Goal: Information Seeking & Learning: Learn about a topic

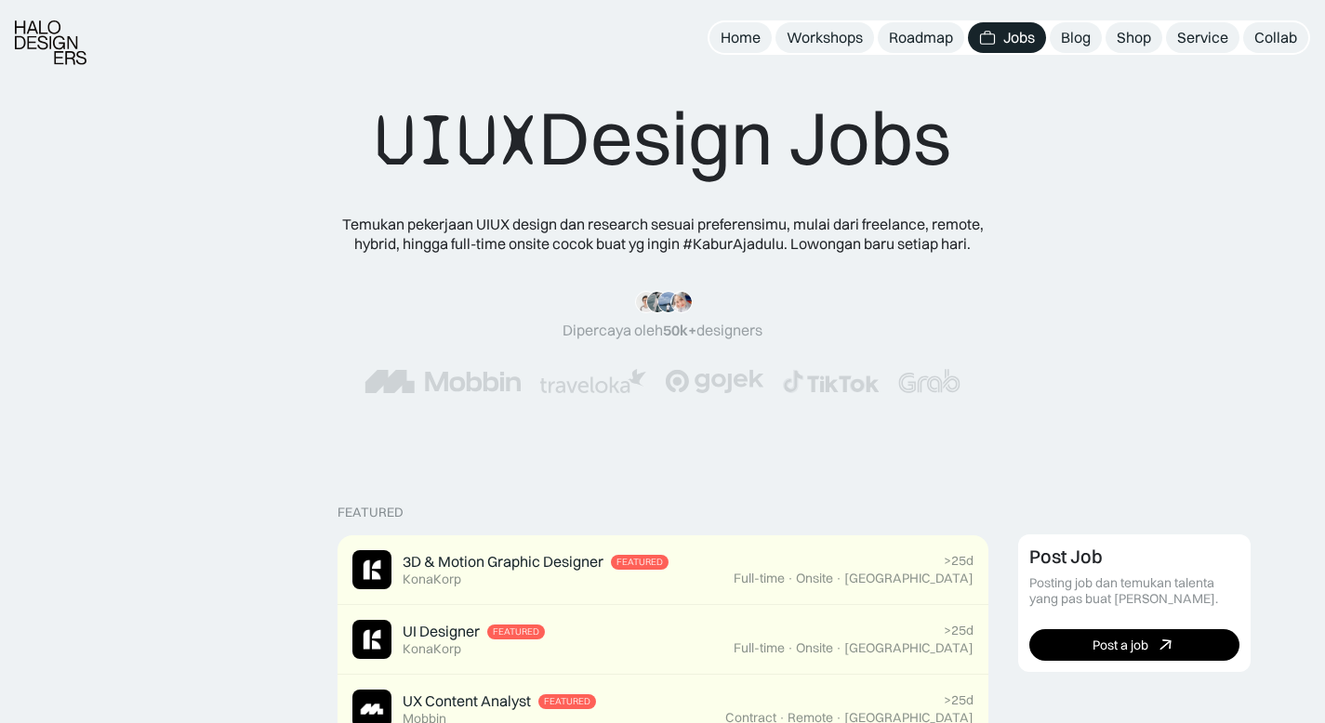
scroll to position [79, 0]
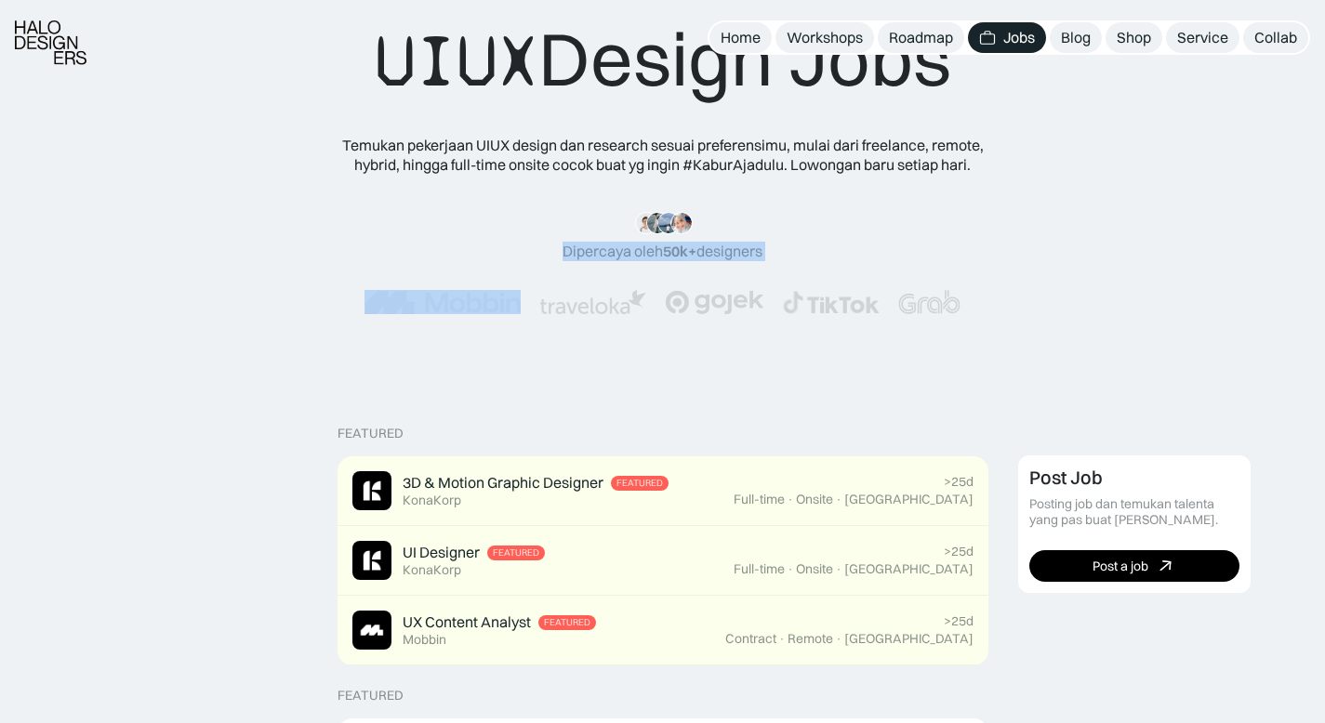
drag, startPoint x: 258, startPoint y: 109, endPoint x: 813, endPoint y: 221, distance: 566.3
click at [813, 221] on div "UIUX Design Jobs Temukan pekerjaan UIUX design dan research sesuai preferensimu…" at bounding box center [662, 182] width 1176 height 337
click at [833, 163] on div "Temukan pekerjaan UIUX design dan research sesuai preferensimu, mulai dari free…" at bounding box center [662, 155] width 669 height 39
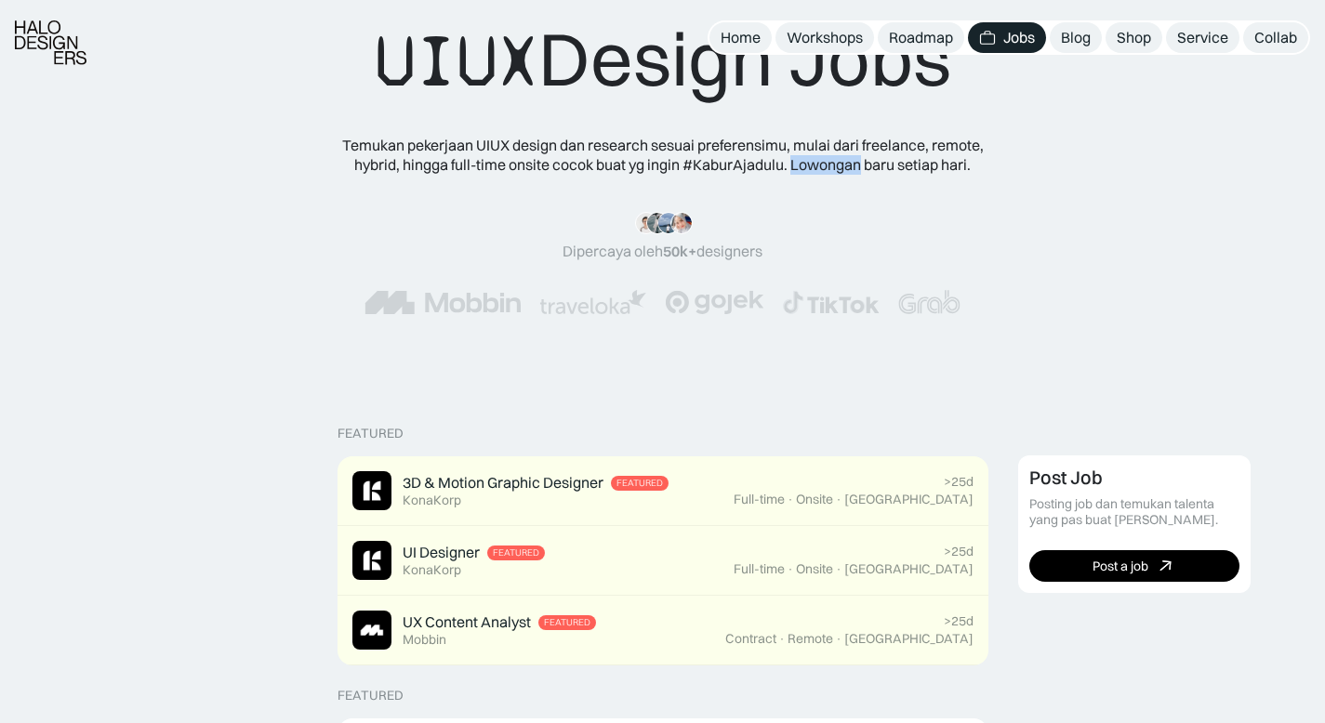
click at [833, 163] on div "Temukan pekerjaan UIUX design dan research sesuai preferensimu, mulai dari free…" at bounding box center [662, 155] width 669 height 39
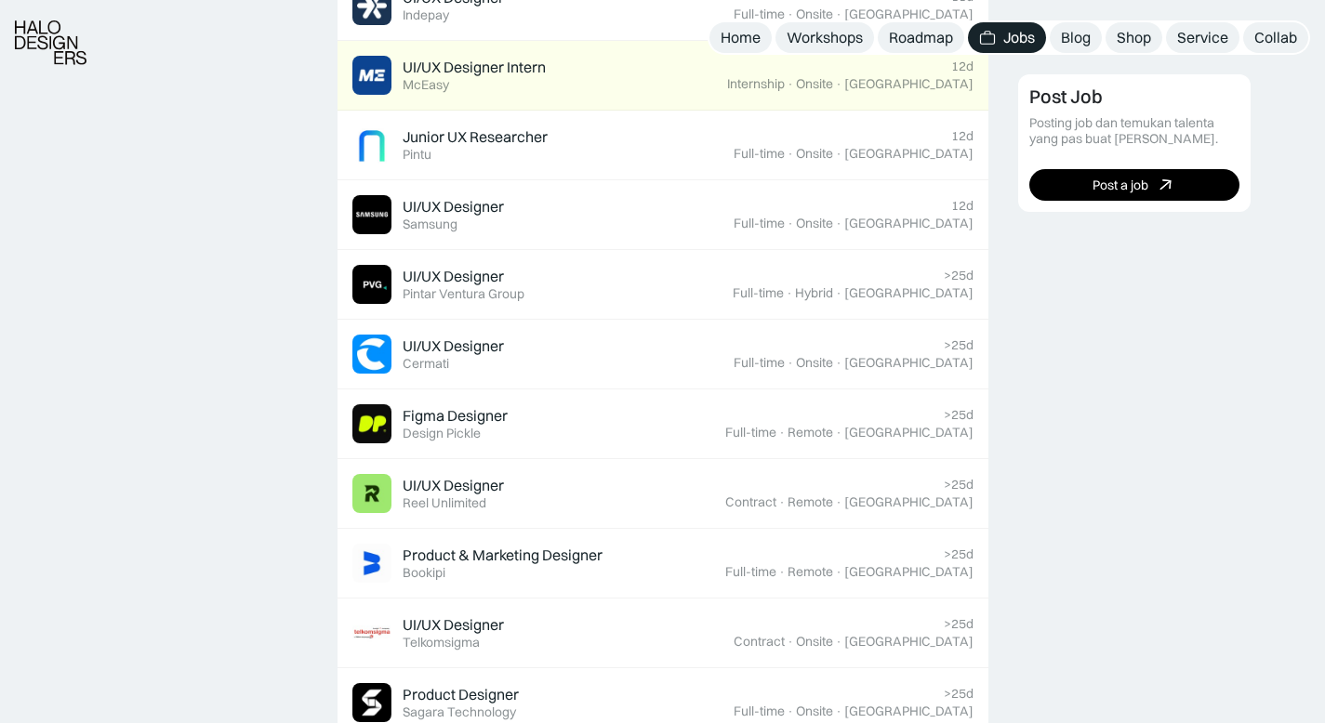
scroll to position [1179, 0]
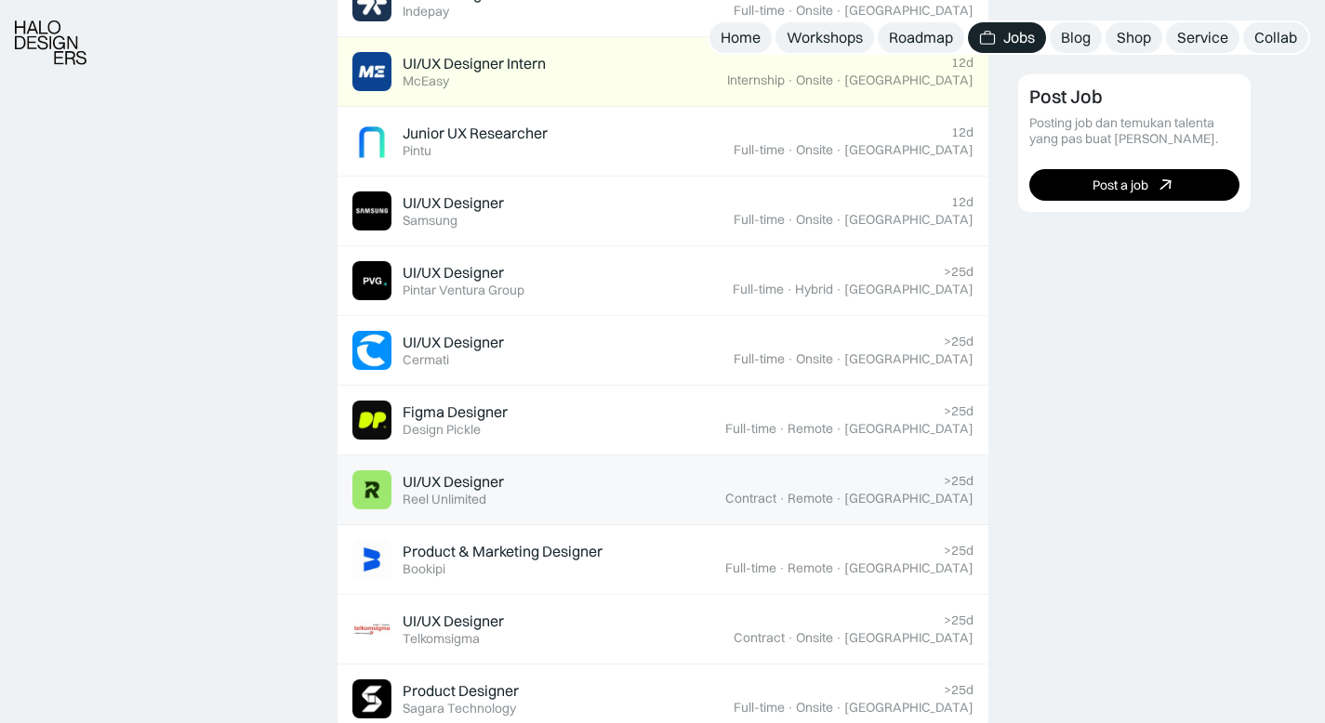
click at [375, 494] on img at bounding box center [371, 489] width 39 height 39
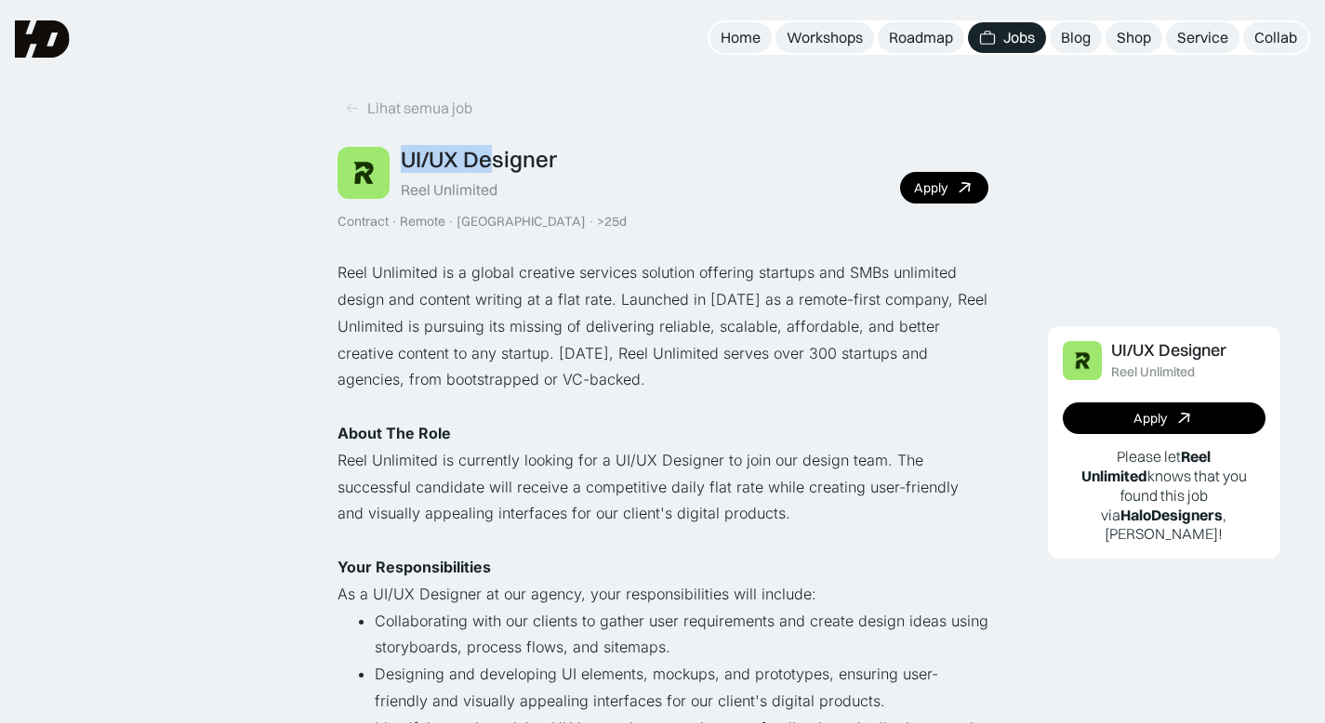
drag, startPoint x: 414, startPoint y: 142, endPoint x: 516, endPoint y: 187, distance: 111.6
click at [513, 185] on div "Lihat semua job UI/UX Designer Reel Unlimited Contract · Remote · Jakarta · >25…" at bounding box center [662, 161] width 651 height 137
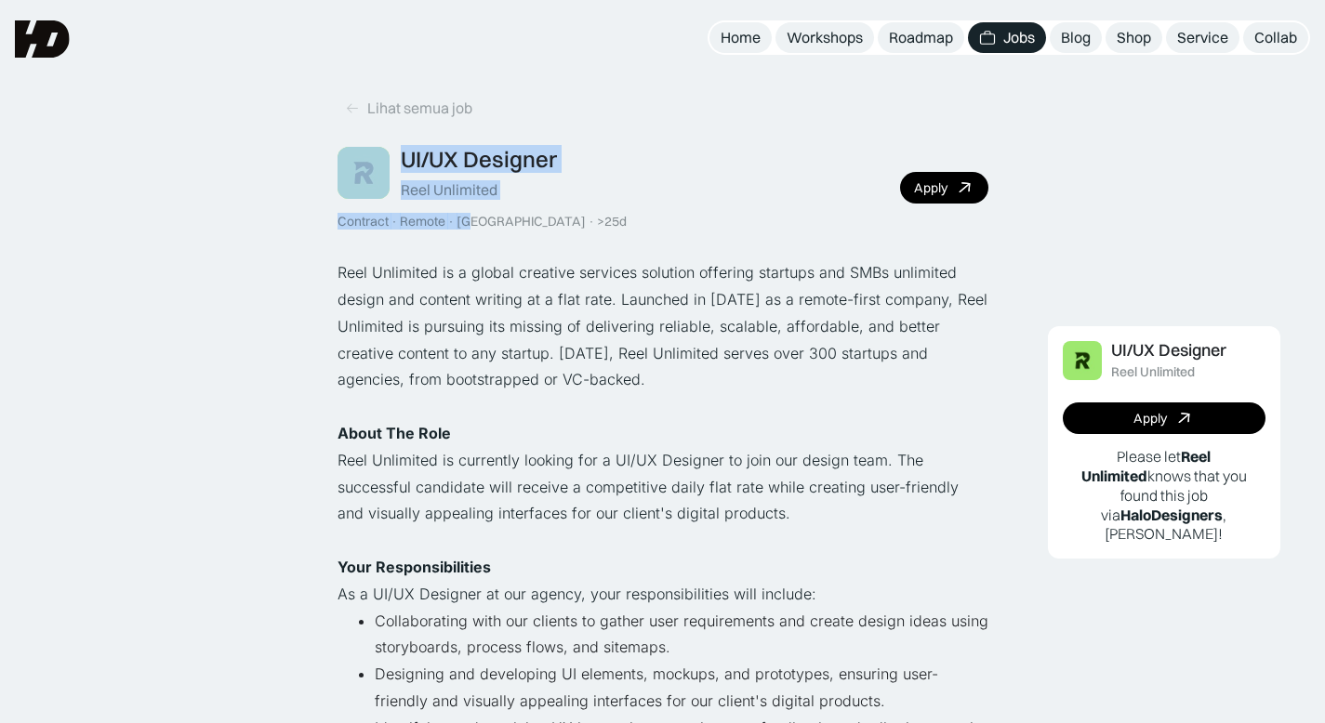
drag, startPoint x: 288, startPoint y: 167, endPoint x: 467, endPoint y: 215, distance: 184.7
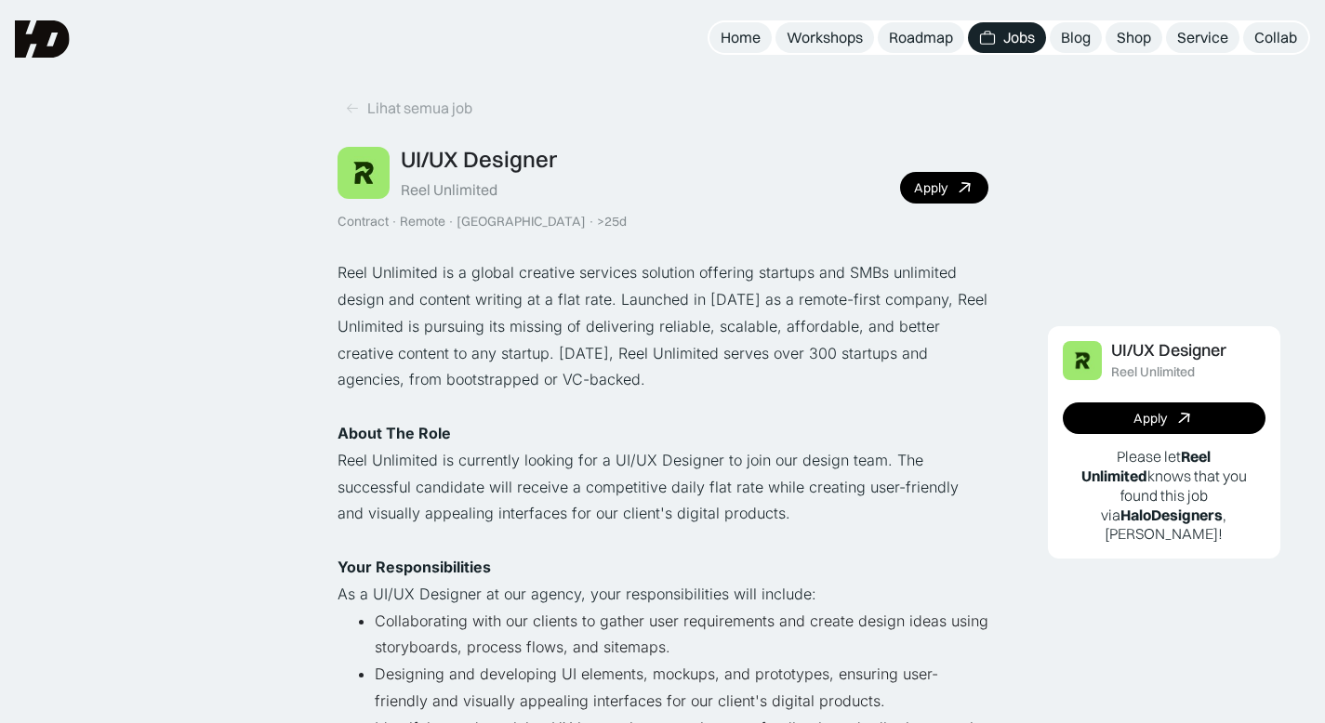
click at [462, 190] on div "Reel Unlimited" at bounding box center [449, 190] width 97 height 20
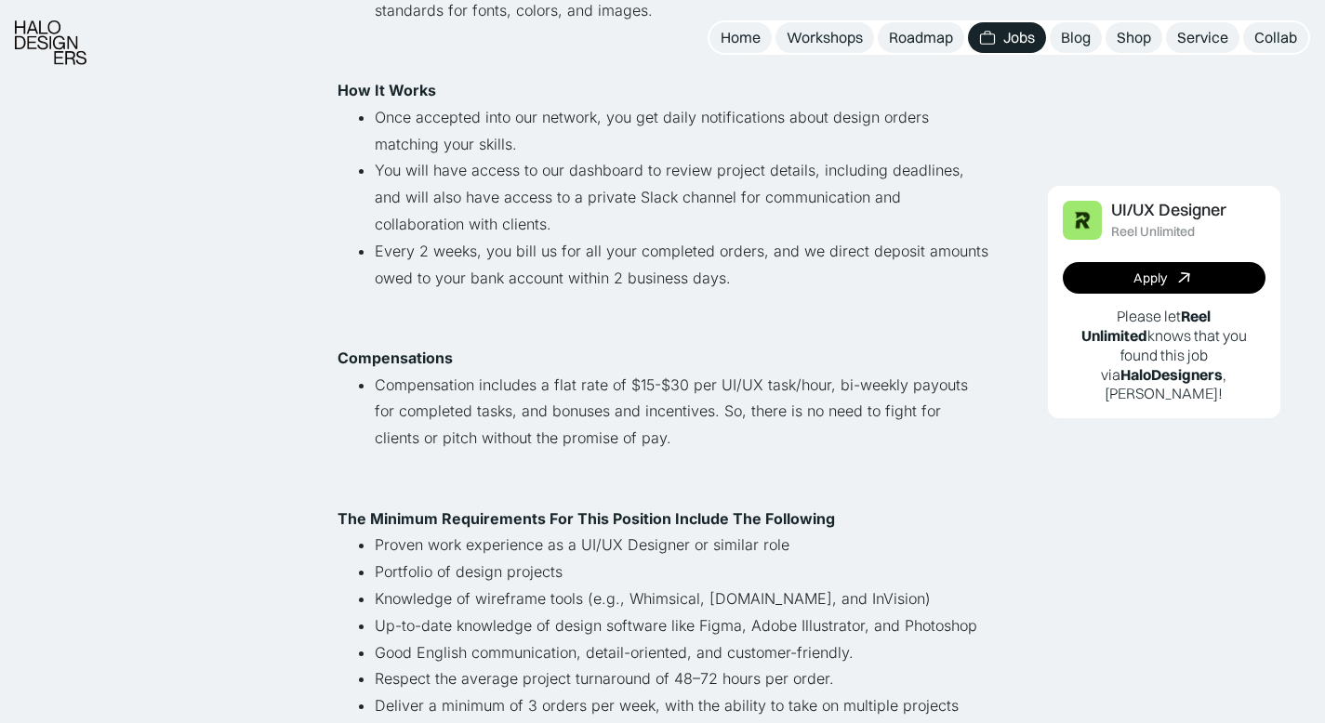
scroll to position [746, 0]
